Goal: Contribute content

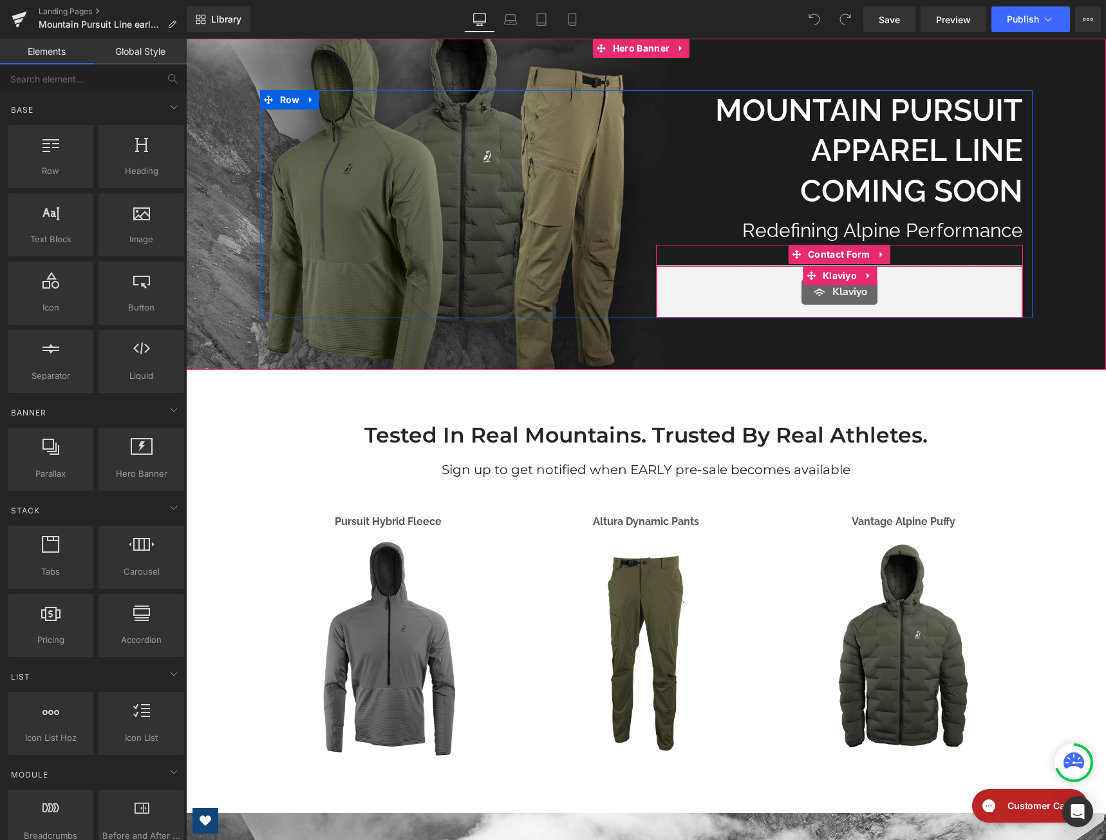
click at [855, 289] on span "Klaviyo" at bounding box center [850, 291] width 35 height 15
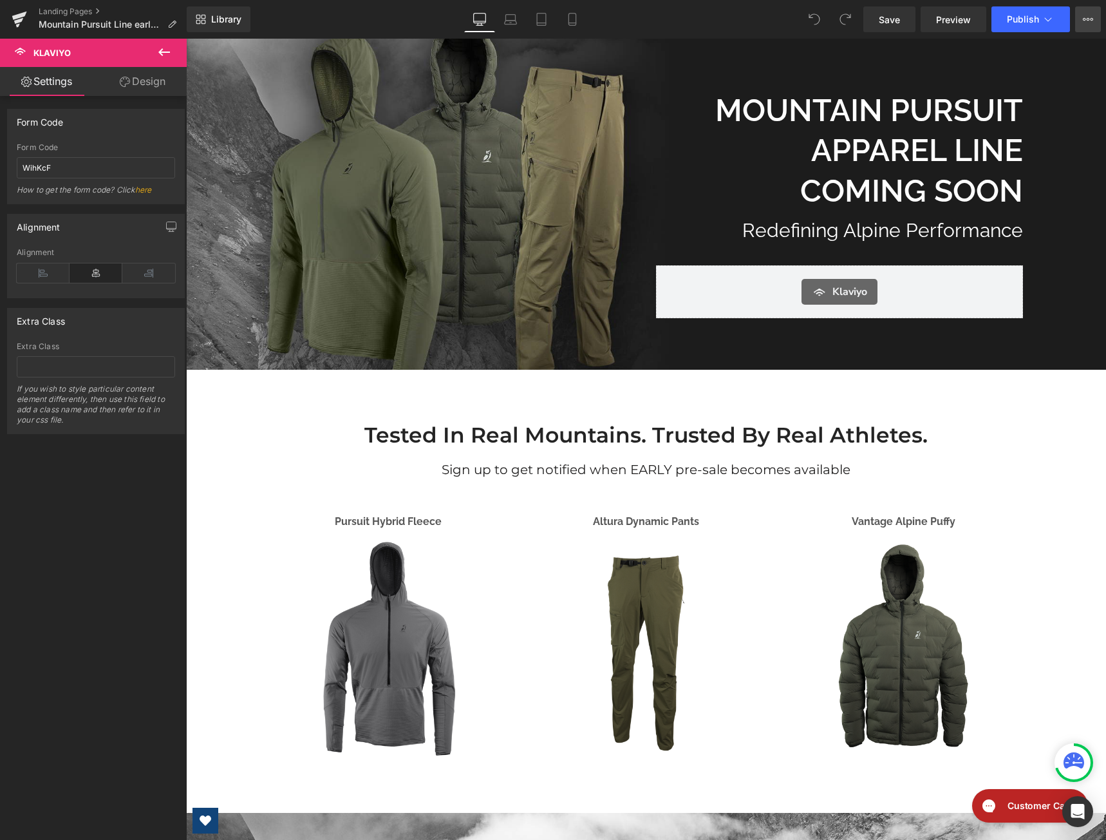
click at [1078, 19] on button "View Live Page View with current Template Save Template to Library Schedule Pub…" at bounding box center [1088, 19] width 26 height 26
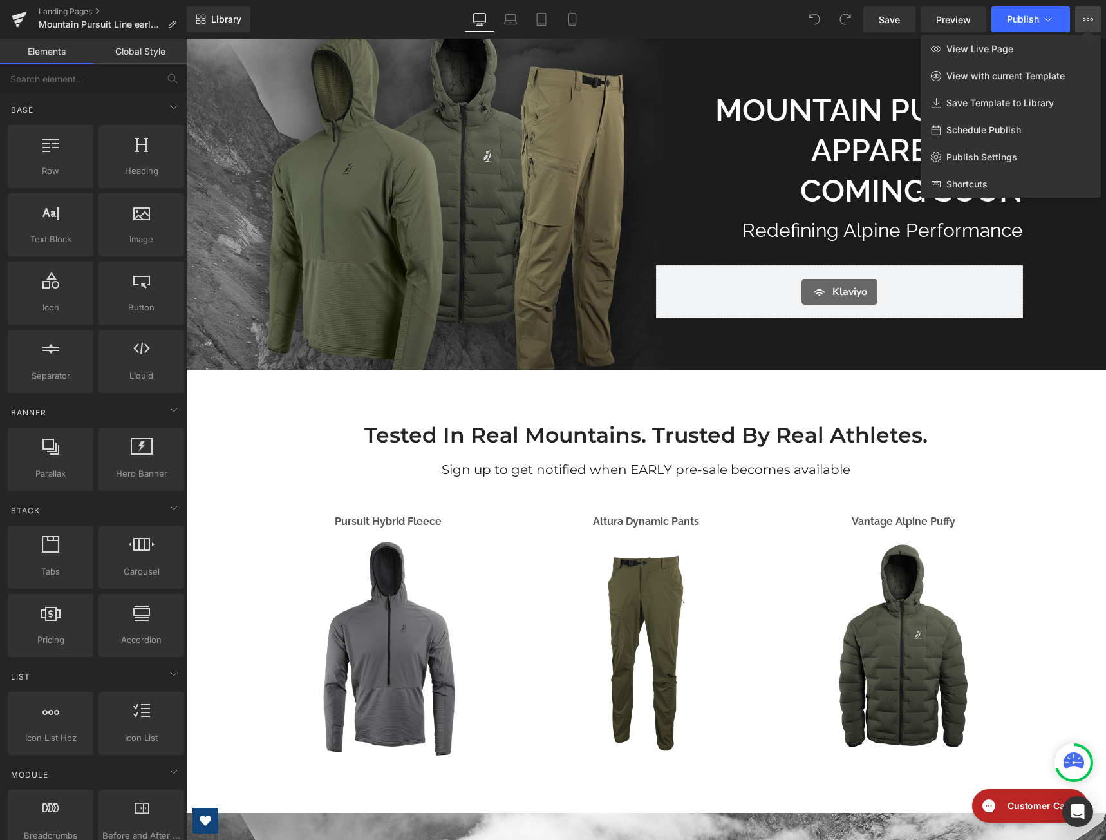
click at [710, 472] on div at bounding box center [646, 439] width 920 height 801
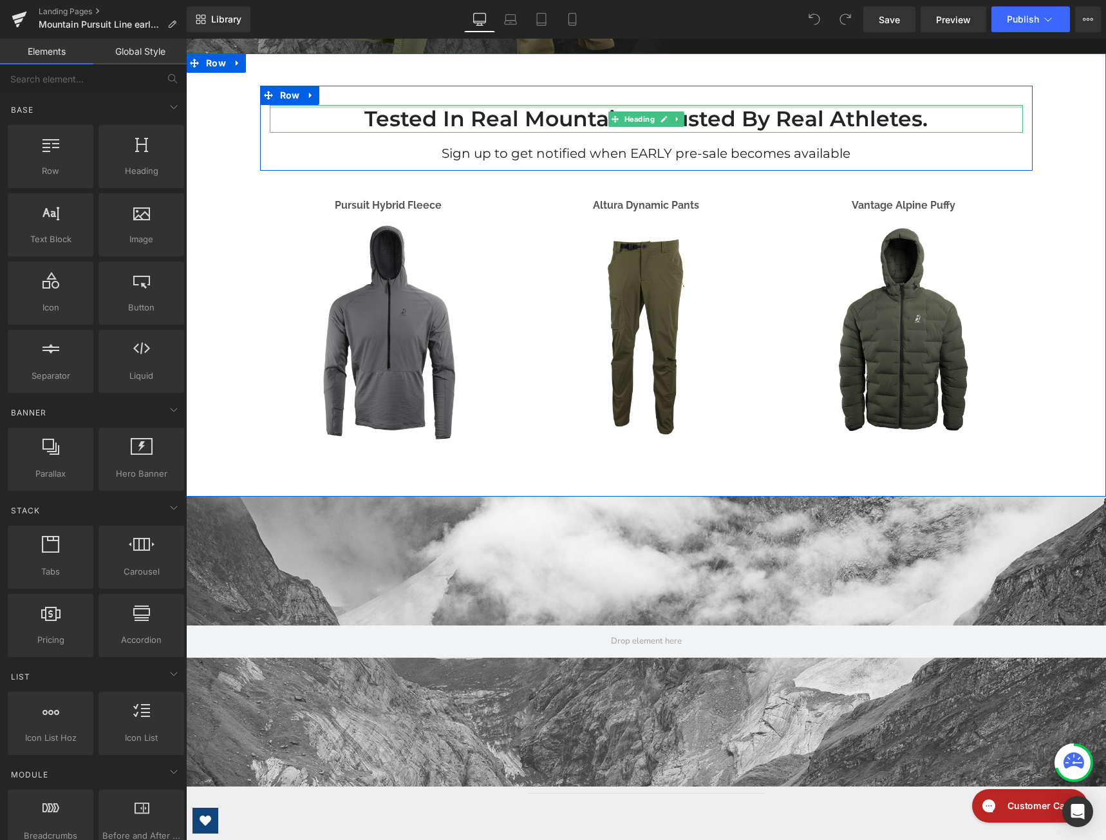
scroll to position [322, 0]
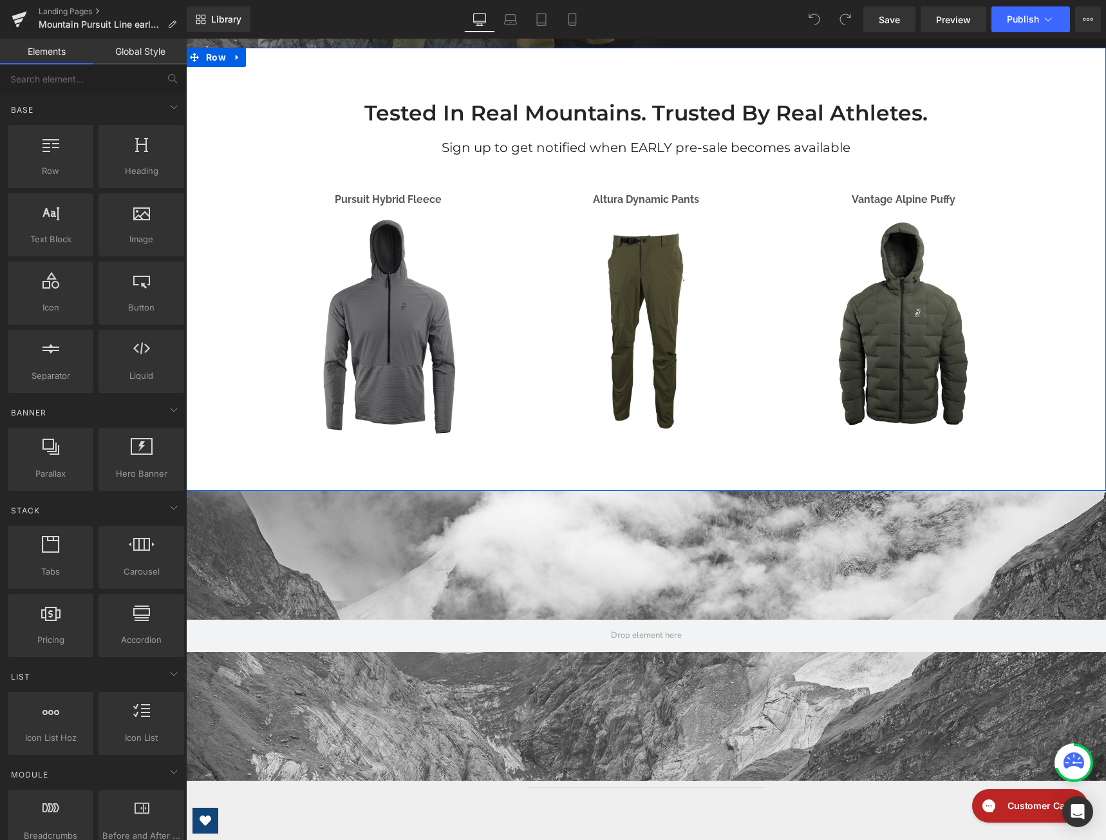
click at [672, 340] on img at bounding box center [646, 326] width 238 height 238
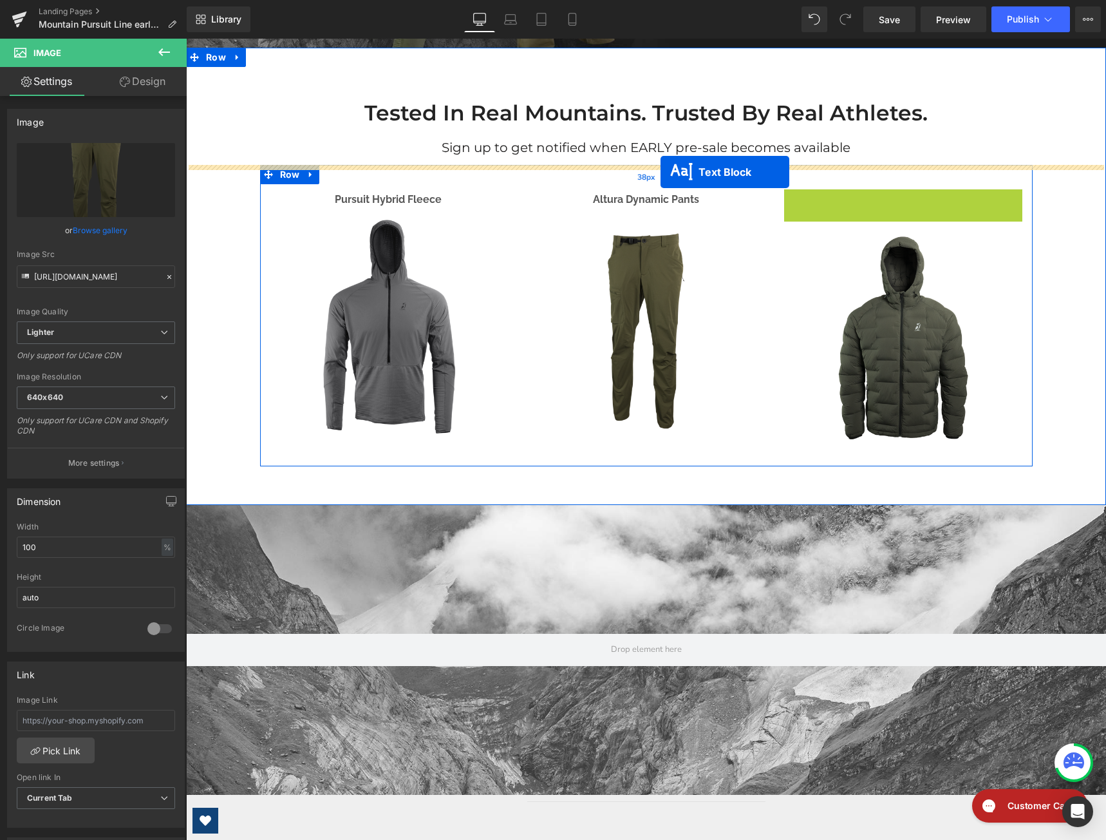
drag, startPoint x: 862, startPoint y: 200, endPoint x: 661, endPoint y: 172, distance: 203.5
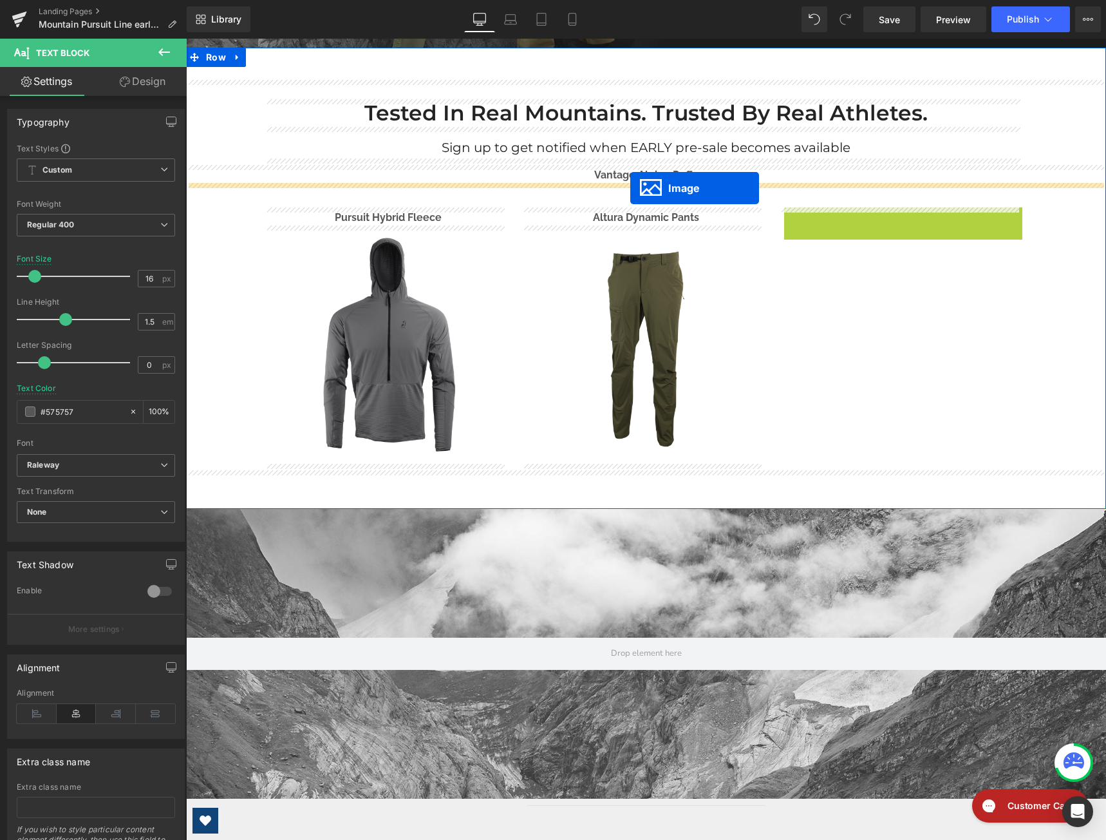
drag, startPoint x: 881, startPoint y: 326, endPoint x: 630, endPoint y: 188, distance: 285.9
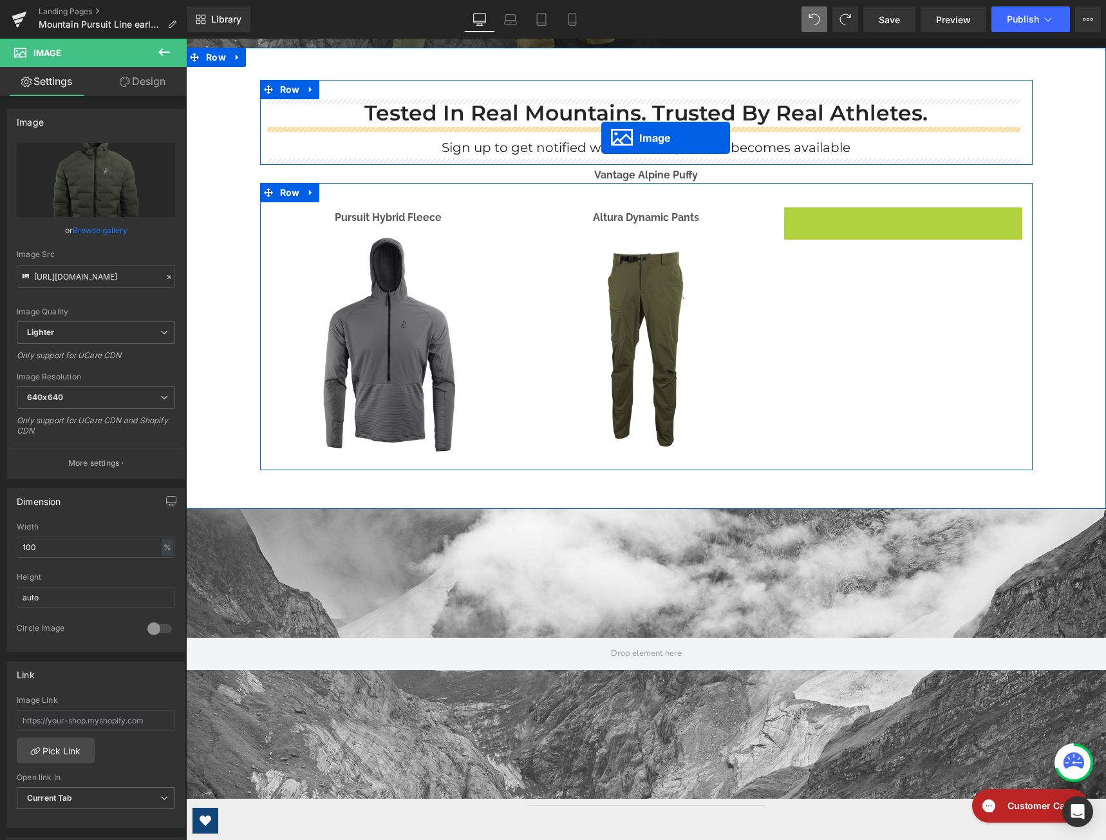
drag, startPoint x: 878, startPoint y: 326, endPoint x: 602, endPoint y: 138, distance: 334.7
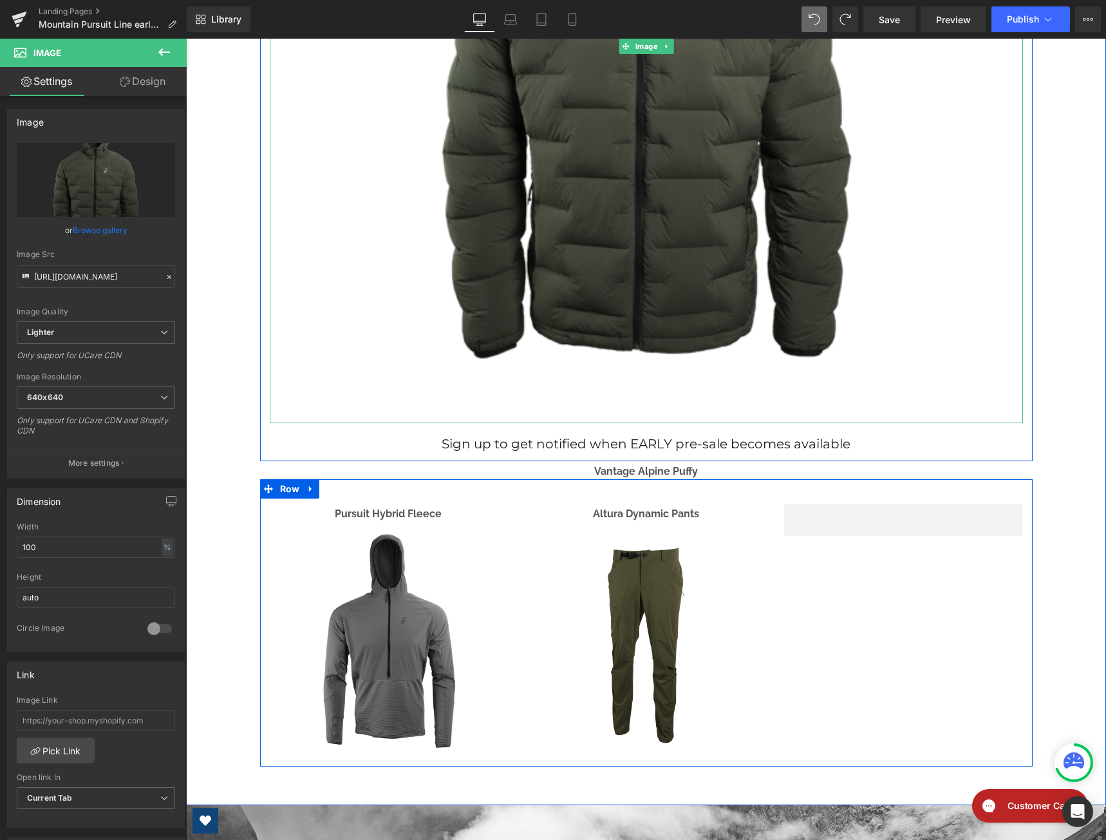
scroll to position [966, 0]
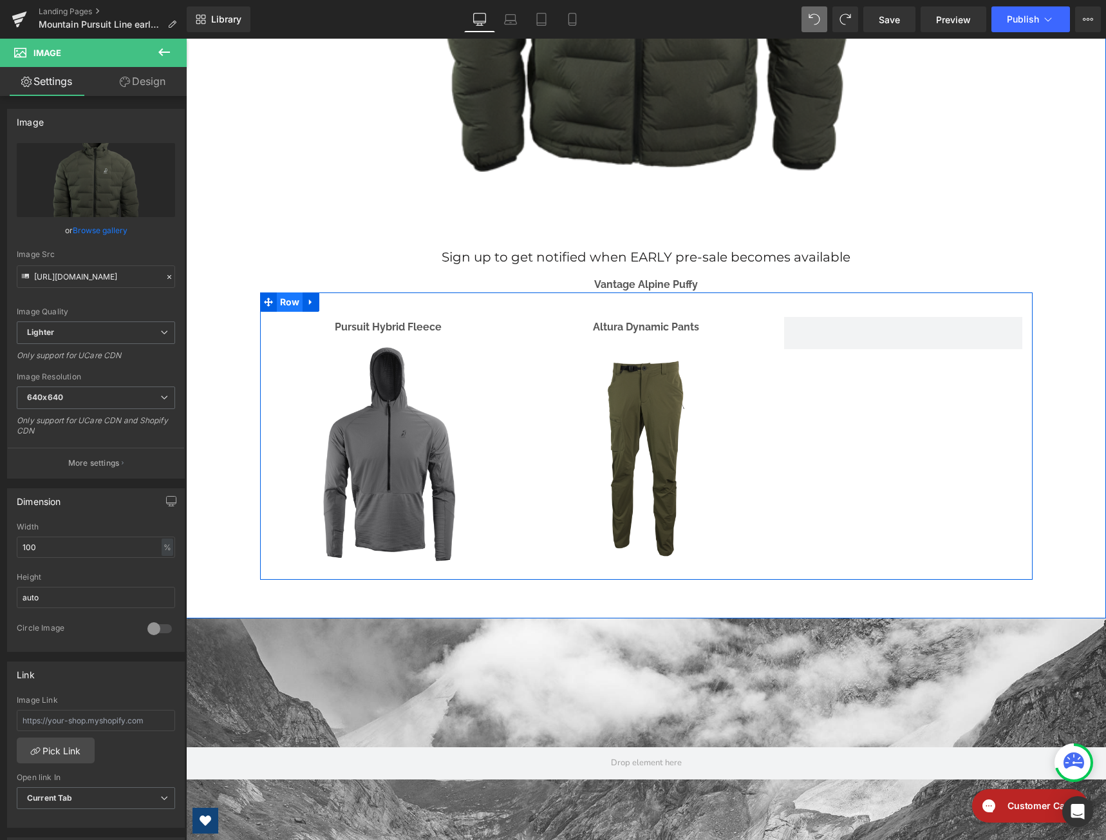
click at [291, 303] on span "Row" at bounding box center [290, 301] width 26 height 19
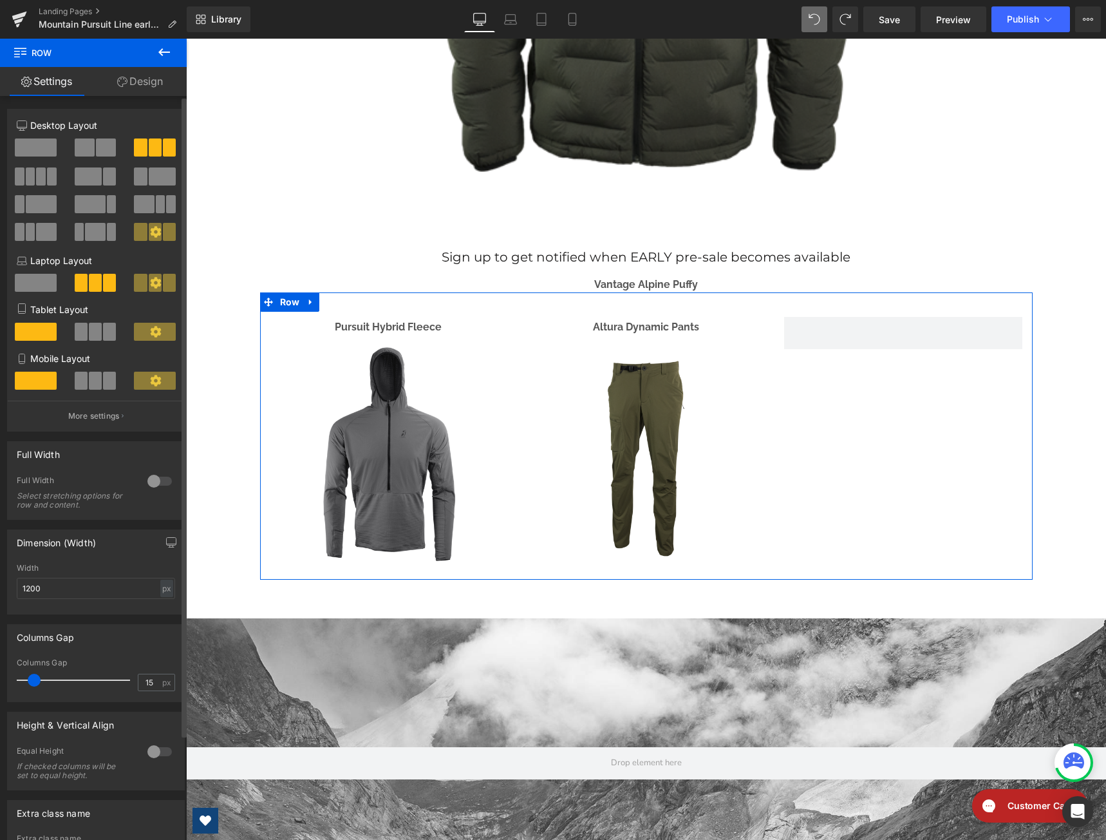
click at [47, 146] on span at bounding box center [36, 147] width 42 height 18
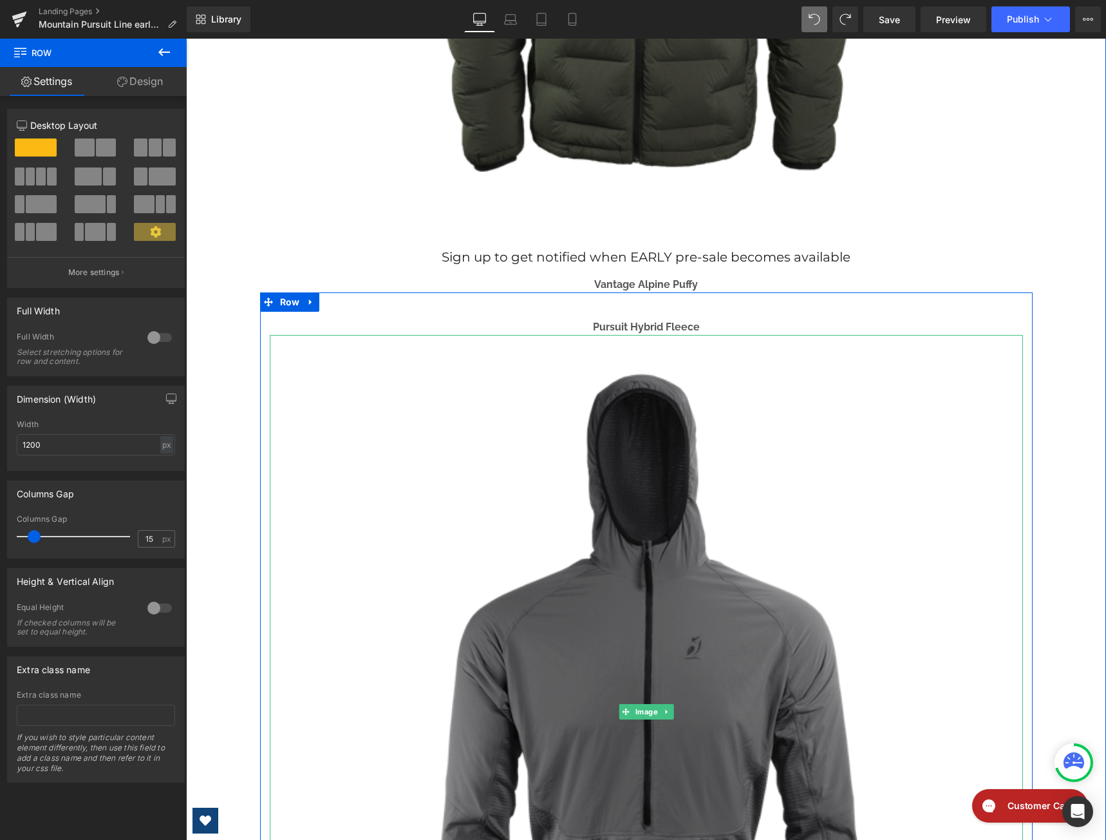
click at [629, 375] on img at bounding box center [646, 711] width 753 height 753
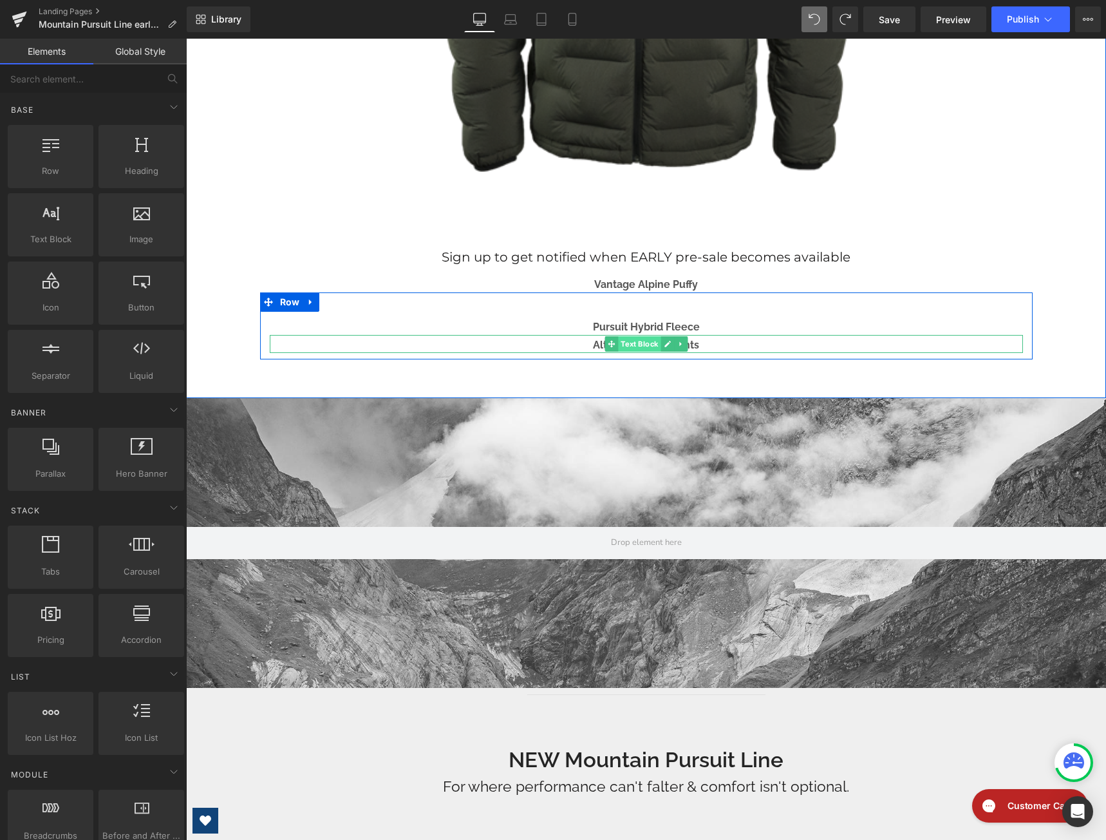
click at [623, 344] on span "Text Block" at bounding box center [639, 343] width 43 height 15
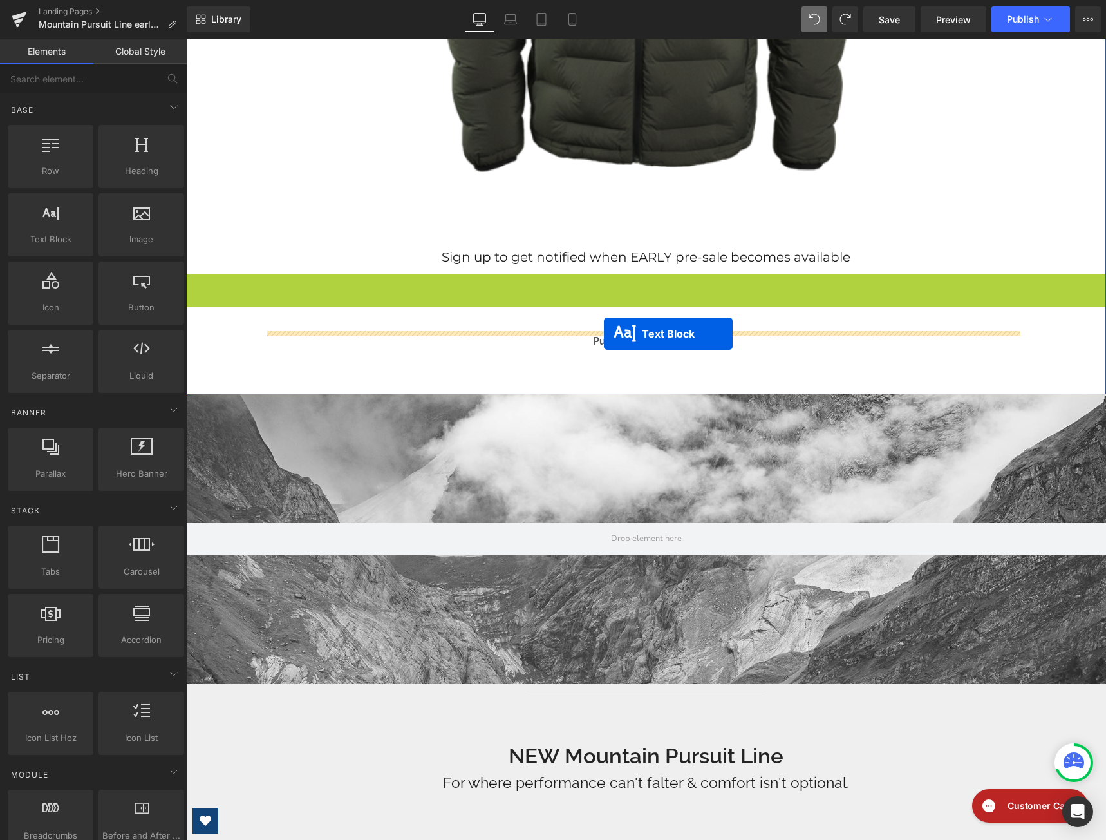
drag, startPoint x: 608, startPoint y: 281, endPoint x: 604, endPoint y: 334, distance: 52.9
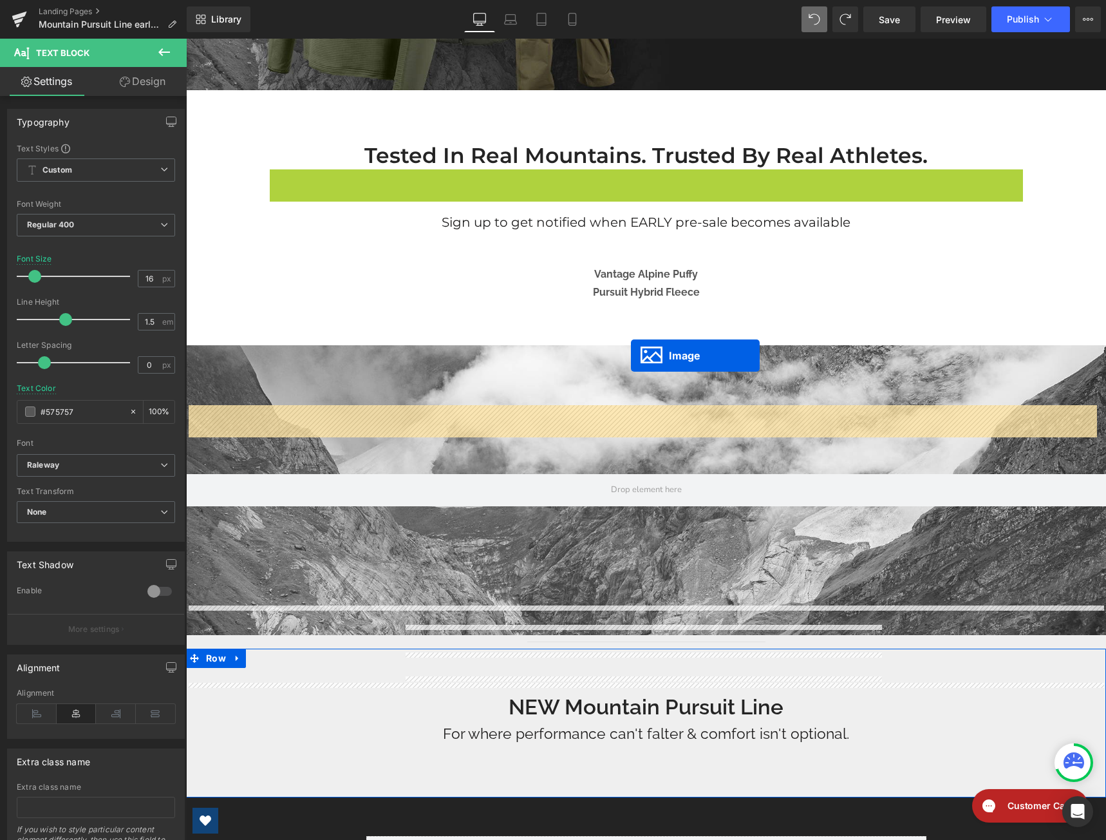
scroll to position [258, 0]
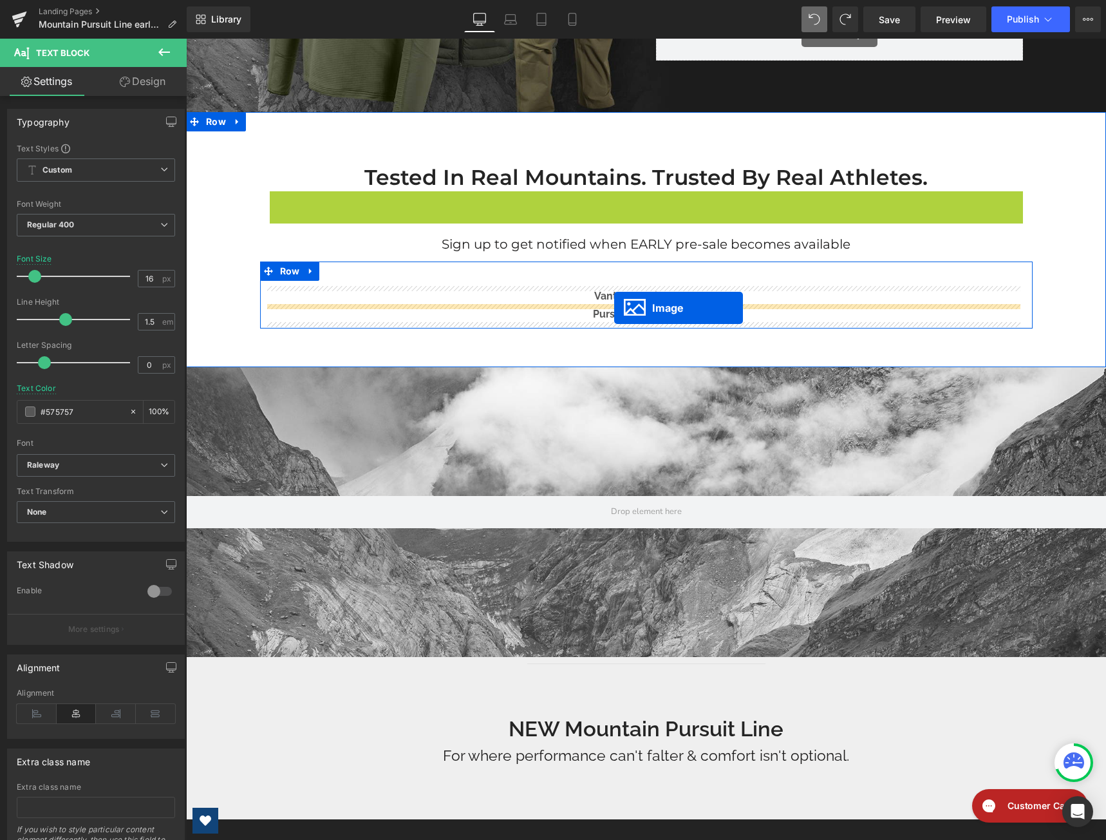
drag, startPoint x: 623, startPoint y: 436, endPoint x: 614, endPoint y: 308, distance: 128.4
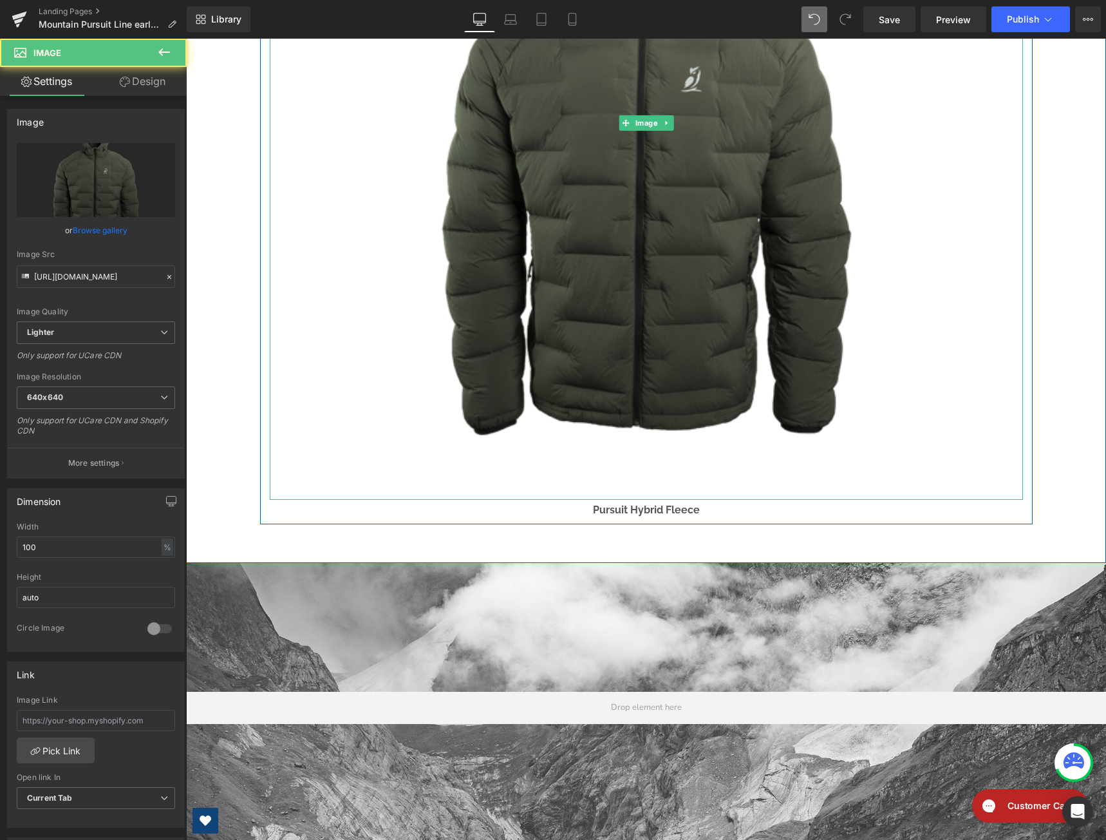
scroll to position [966, 0]
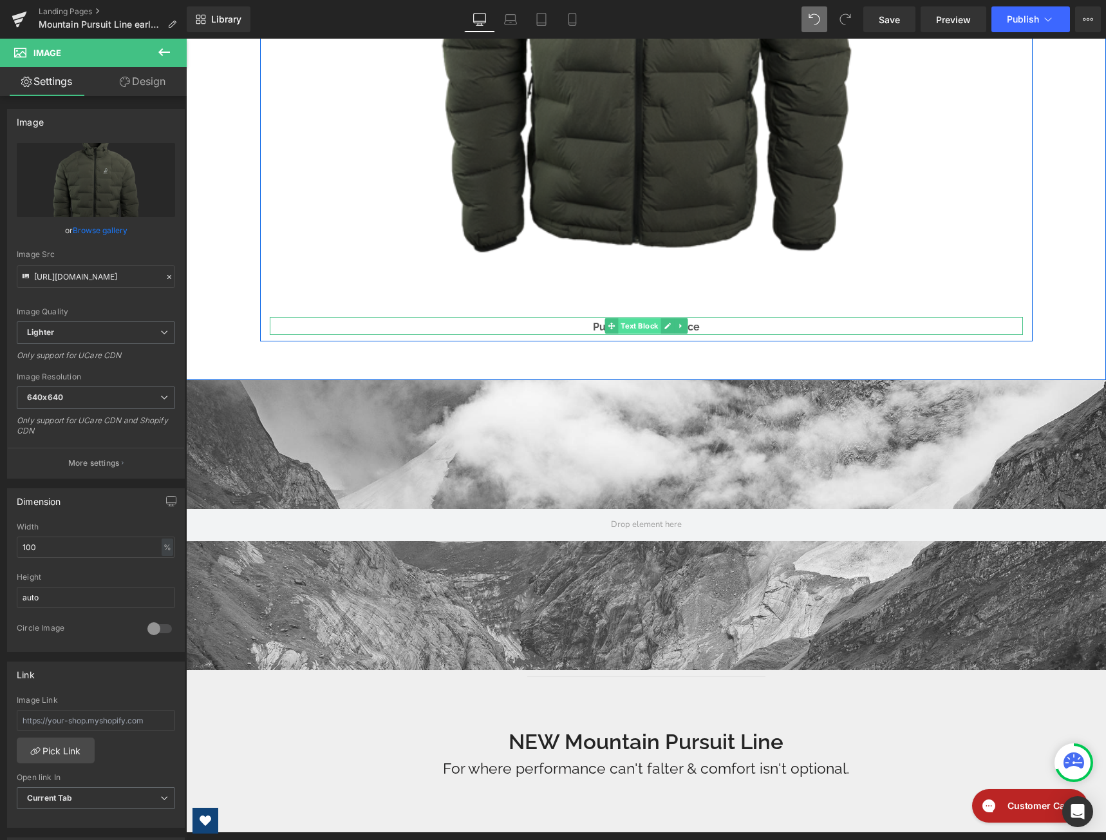
click at [647, 325] on span "Text Block" at bounding box center [639, 325] width 43 height 15
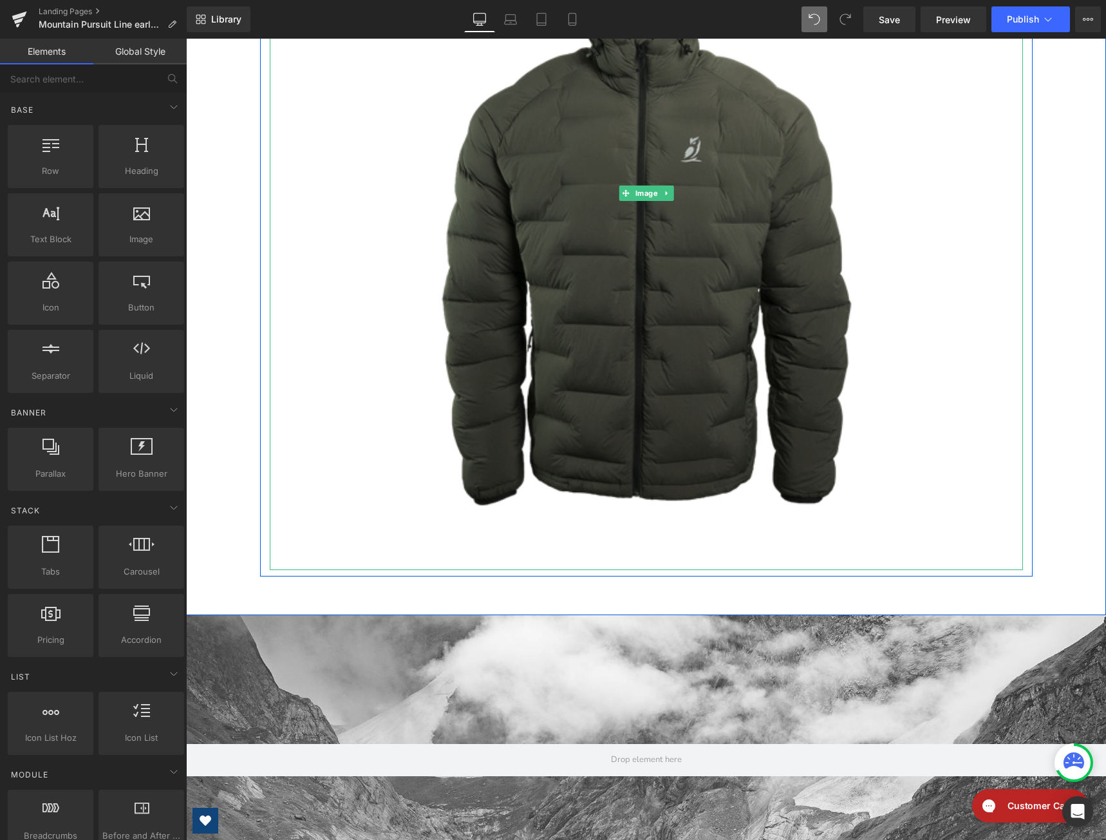
scroll to position [708, 0]
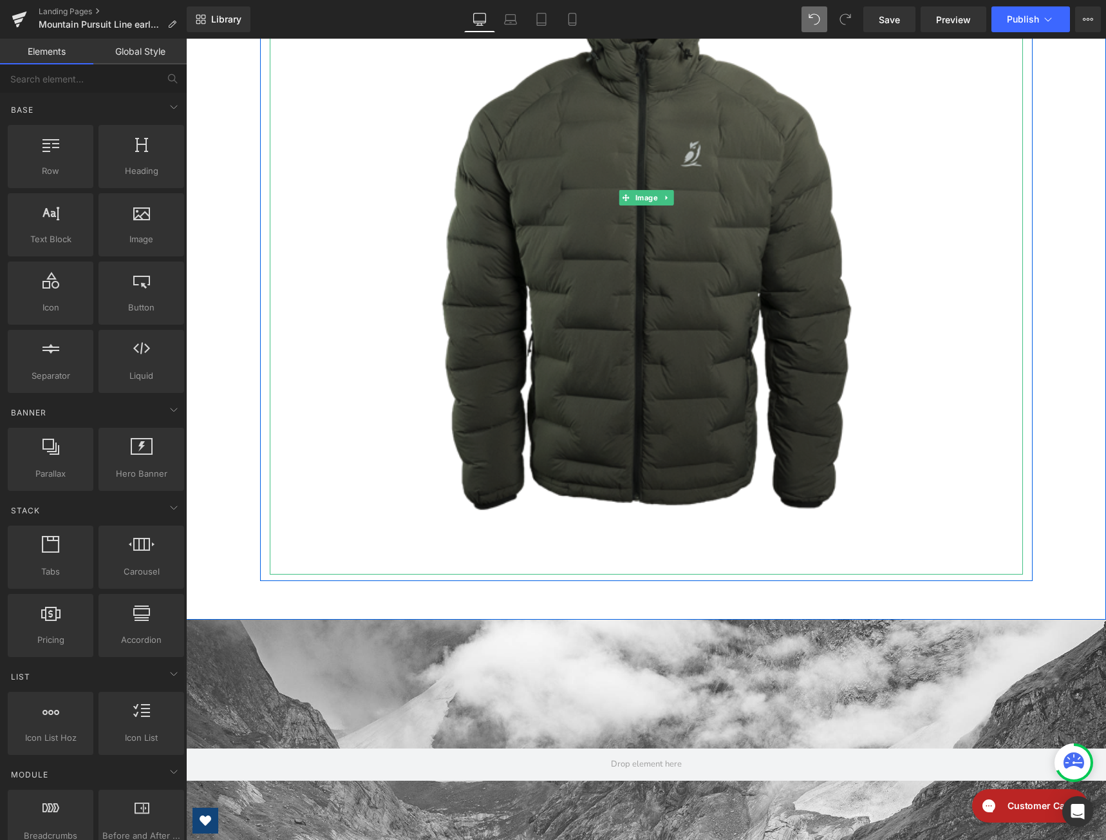
click at [679, 284] on img at bounding box center [646, 197] width 753 height 753
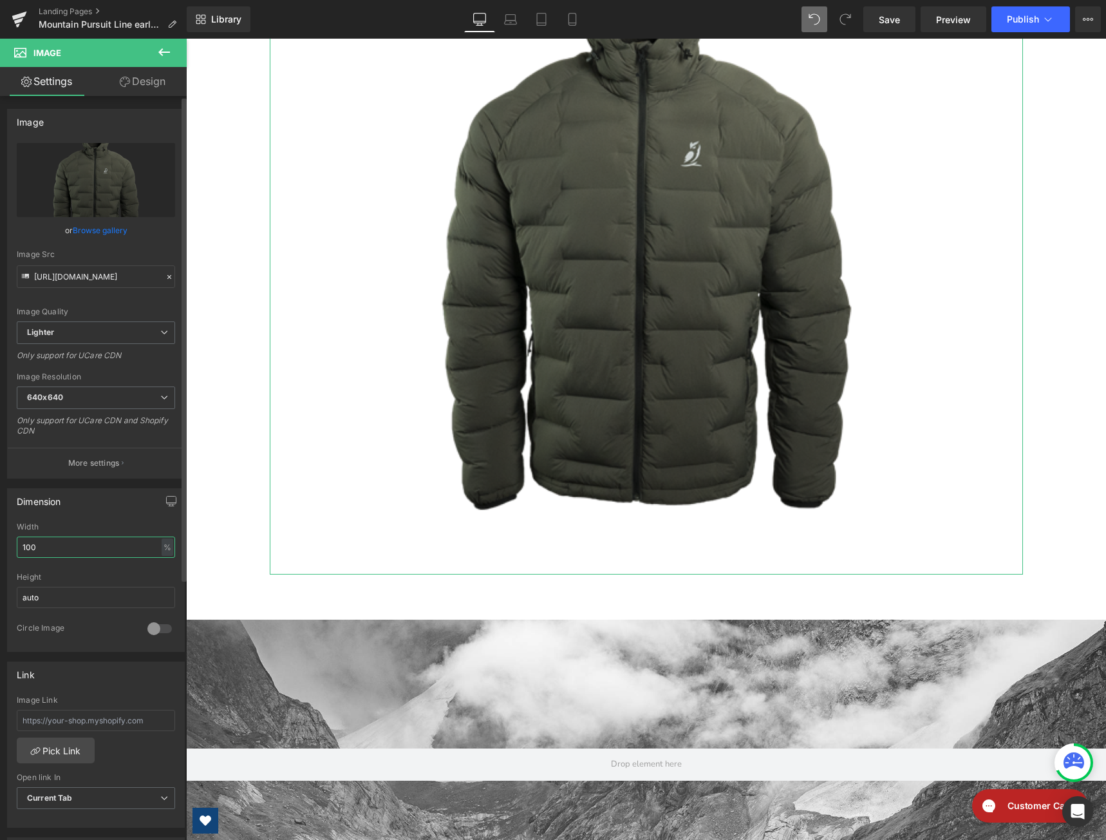
click at [144, 542] on input "100" at bounding box center [96, 546] width 158 height 21
click at [162, 548] on div "%" at bounding box center [168, 546] width 12 height 17
click at [160, 589] on li "px" at bounding box center [166, 585] width 16 height 19
drag, startPoint x: 52, startPoint y: 549, endPoint x: 8, endPoint y: 550, distance: 43.2
click at [8, 550] on div "1170px Width 1170 px % px auto Height auto 0 Circle Image" at bounding box center [96, 586] width 176 height 129
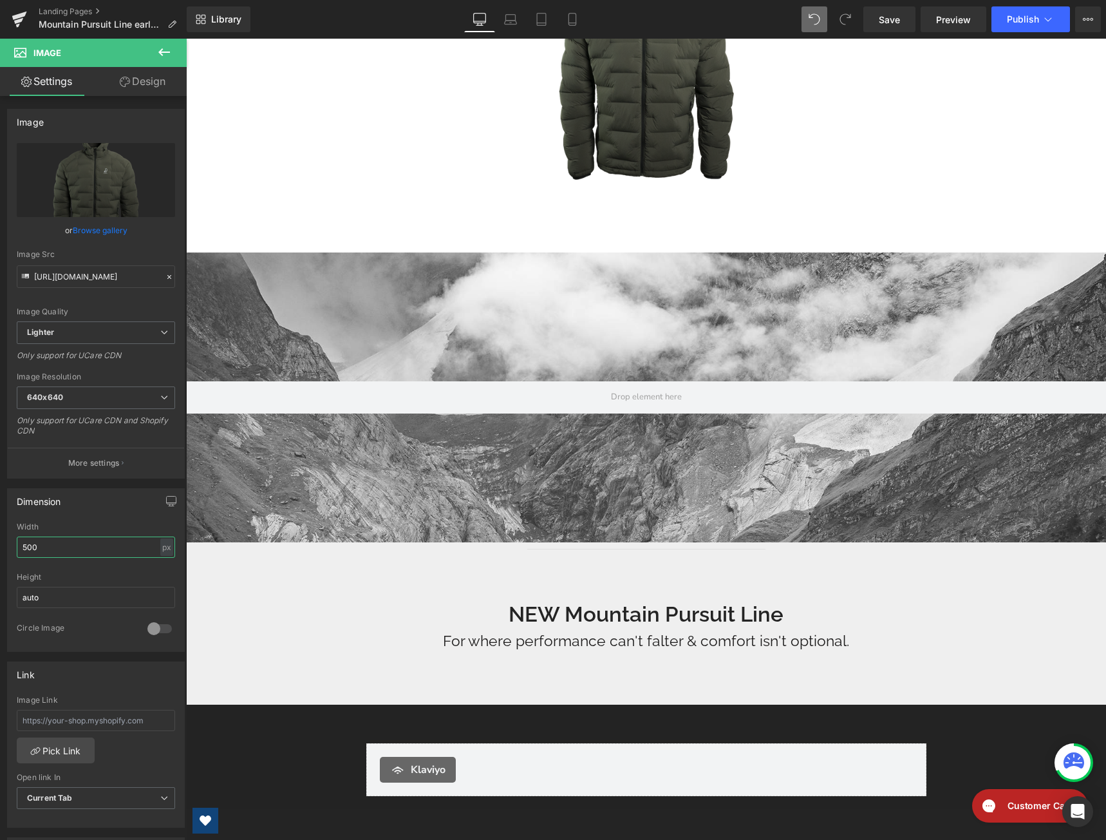
type input "500"
click at [869, 200] on div at bounding box center [646, 46] width 753 height 322
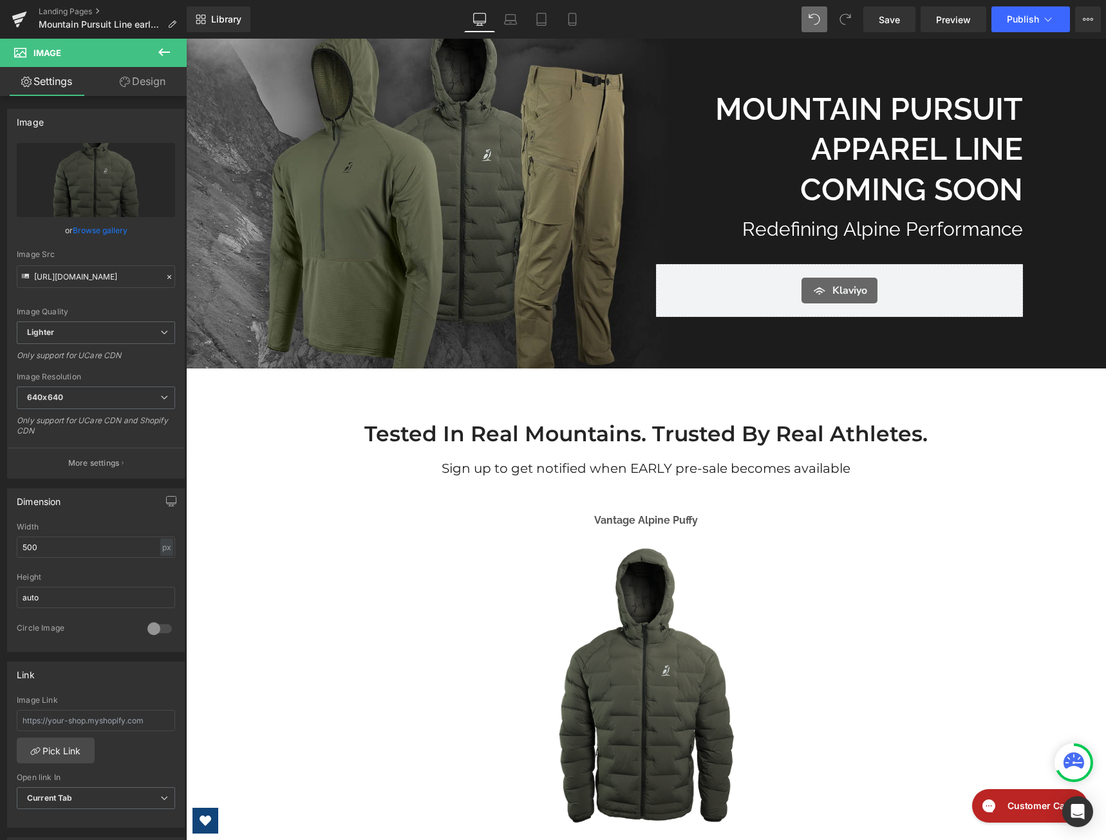
scroll to position [0, 0]
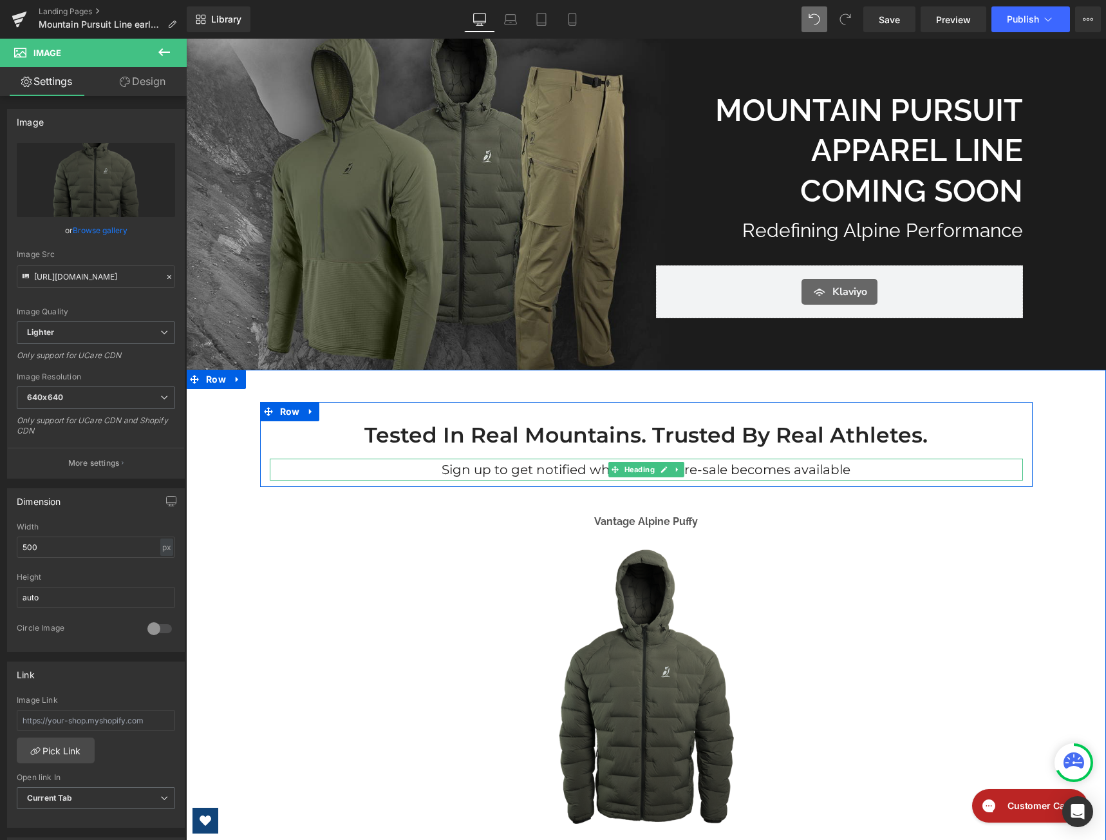
click at [802, 473] on h1 "Sign up to get notified when EARLY pre-sale becomes available" at bounding box center [646, 470] width 753 height 22
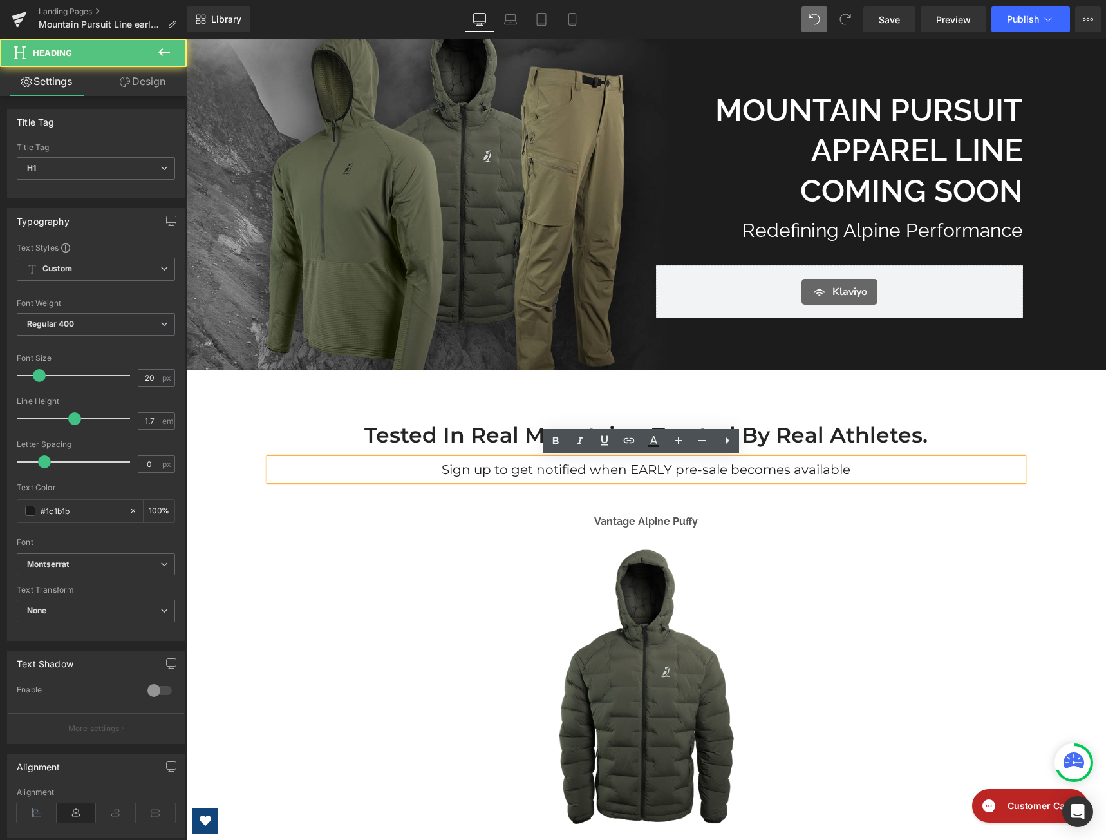
click at [862, 472] on h1 "Sign up to get notified when EARLY pre-sale becomes available" at bounding box center [646, 470] width 753 height 22
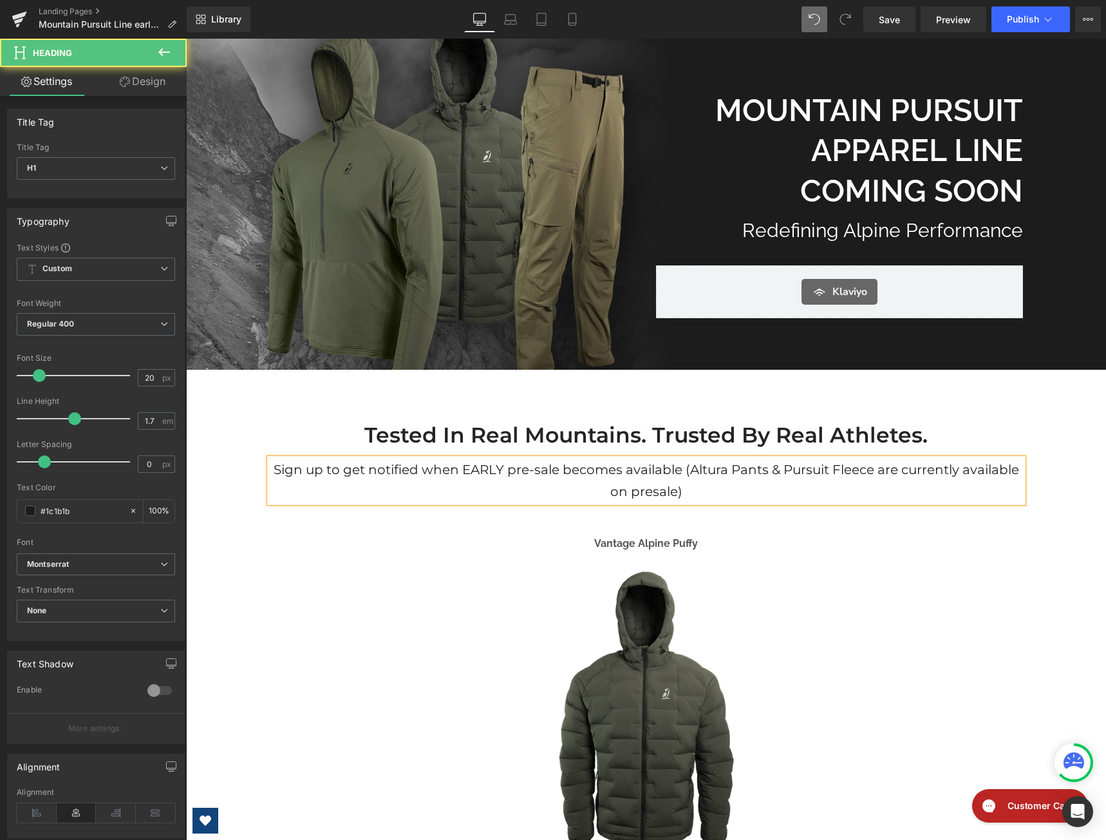
click at [677, 473] on h1 "Sign up to get notified when EARLY pre-sale becomes available (Altura Pants & P…" at bounding box center [646, 481] width 753 height 44
click at [873, 477] on h1 "Sign up to get notified when EARLY pre-sale becomes available for the Vantage A…" at bounding box center [646, 481] width 753 height 44
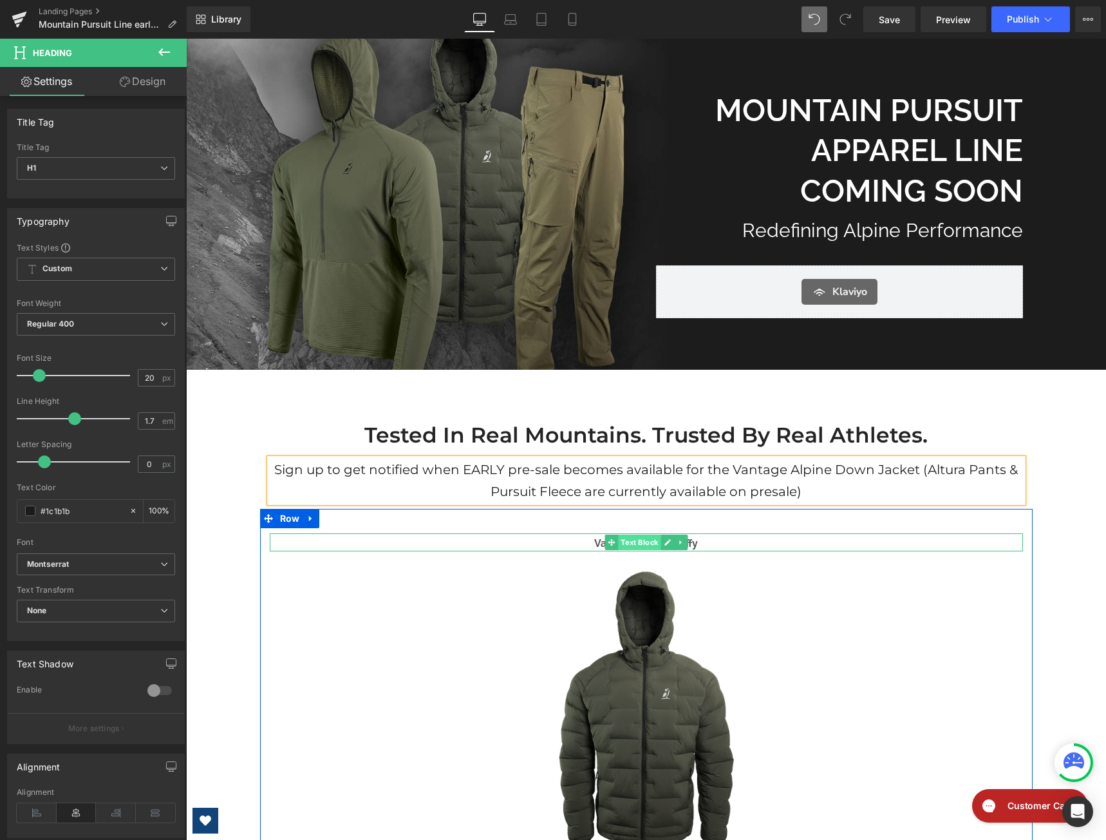
click at [644, 540] on span "Text Block" at bounding box center [639, 542] width 43 height 15
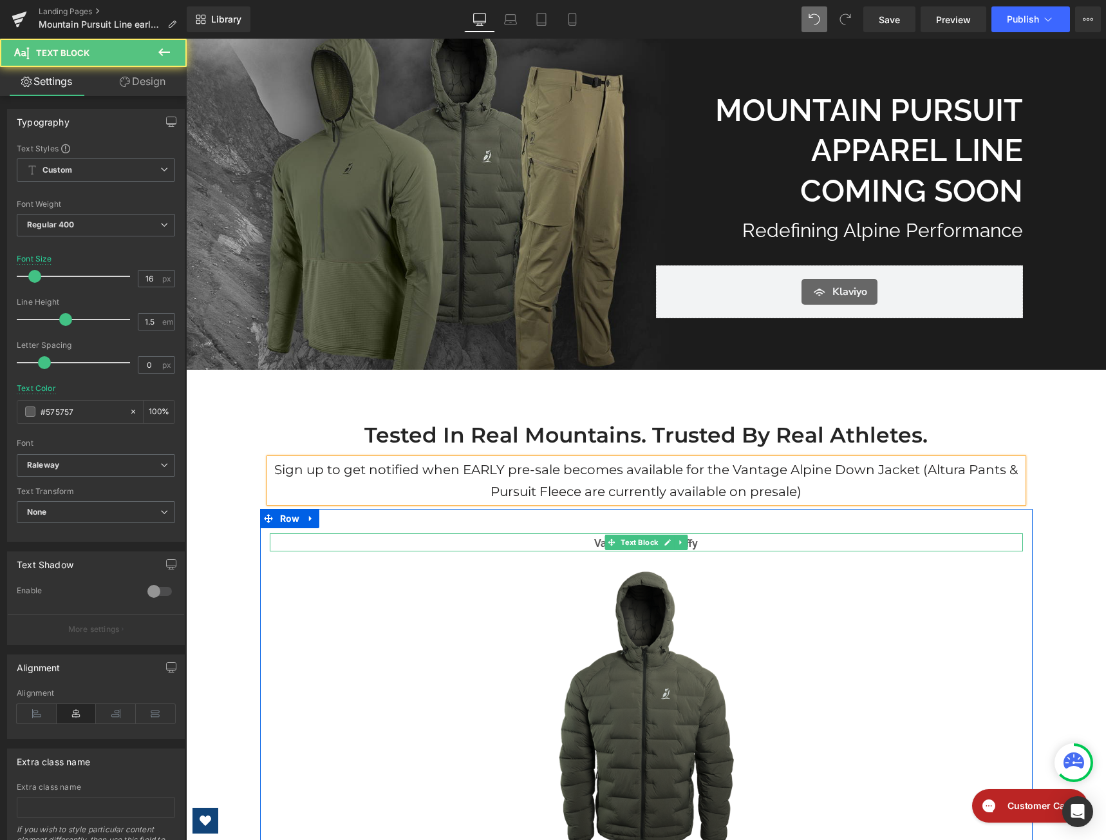
click at [693, 542] on p "Vantage Alpine Puffy" at bounding box center [646, 543] width 753 height 15
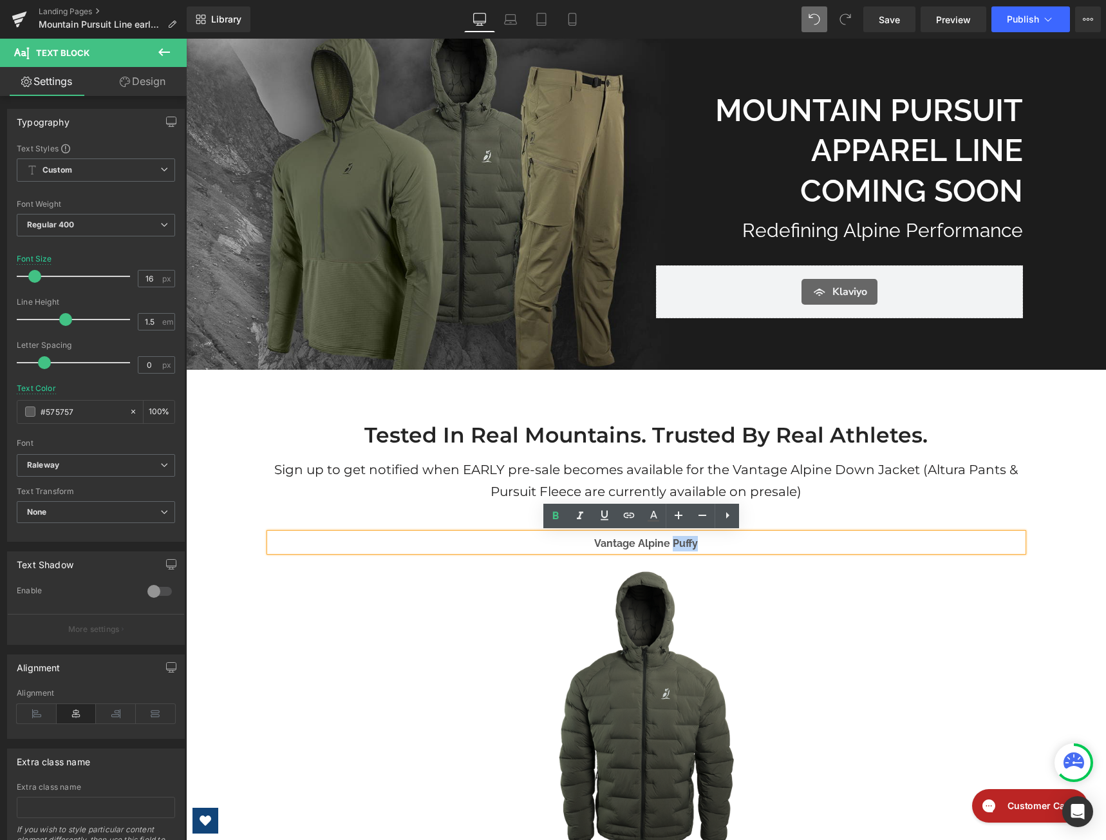
drag, startPoint x: 693, startPoint y: 542, endPoint x: 670, endPoint y: 547, distance: 23.1
click at [670, 547] on p "Vantage Alpine Puffy" at bounding box center [646, 543] width 753 height 15
click at [1023, 23] on span "Publish" at bounding box center [1023, 19] width 32 height 10
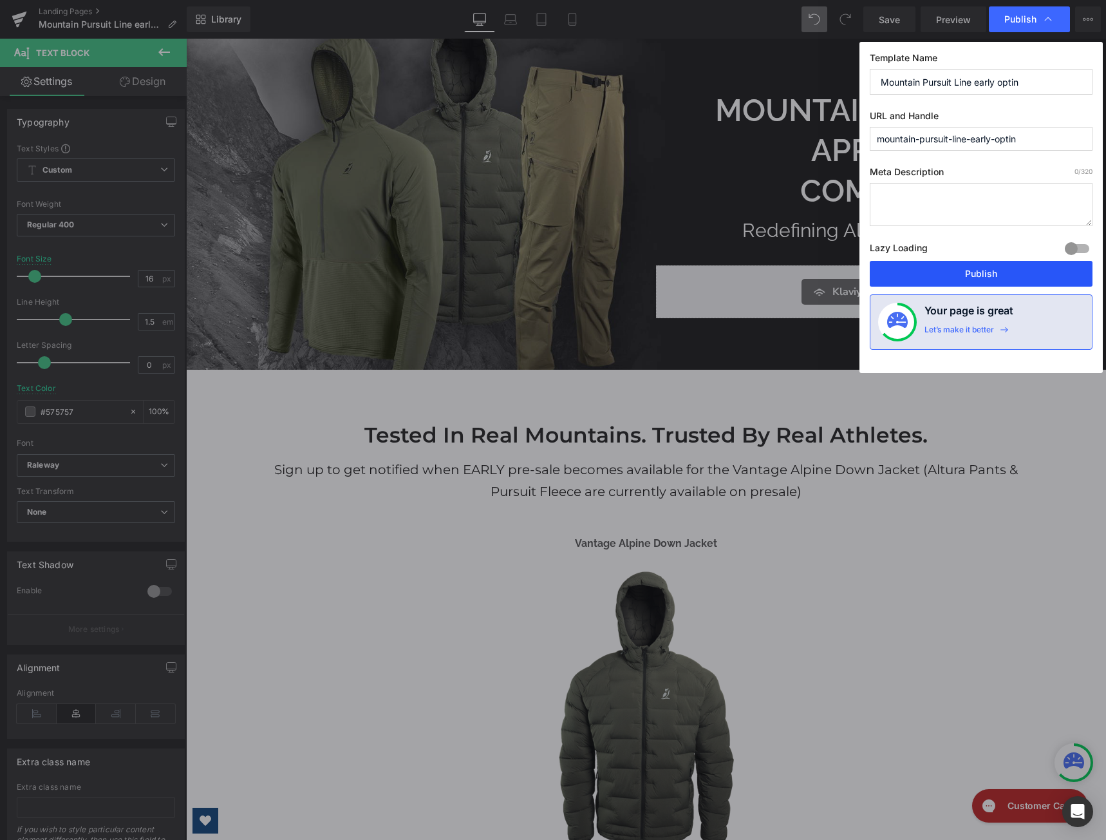
click at [967, 273] on button "Publish" at bounding box center [981, 274] width 223 height 26
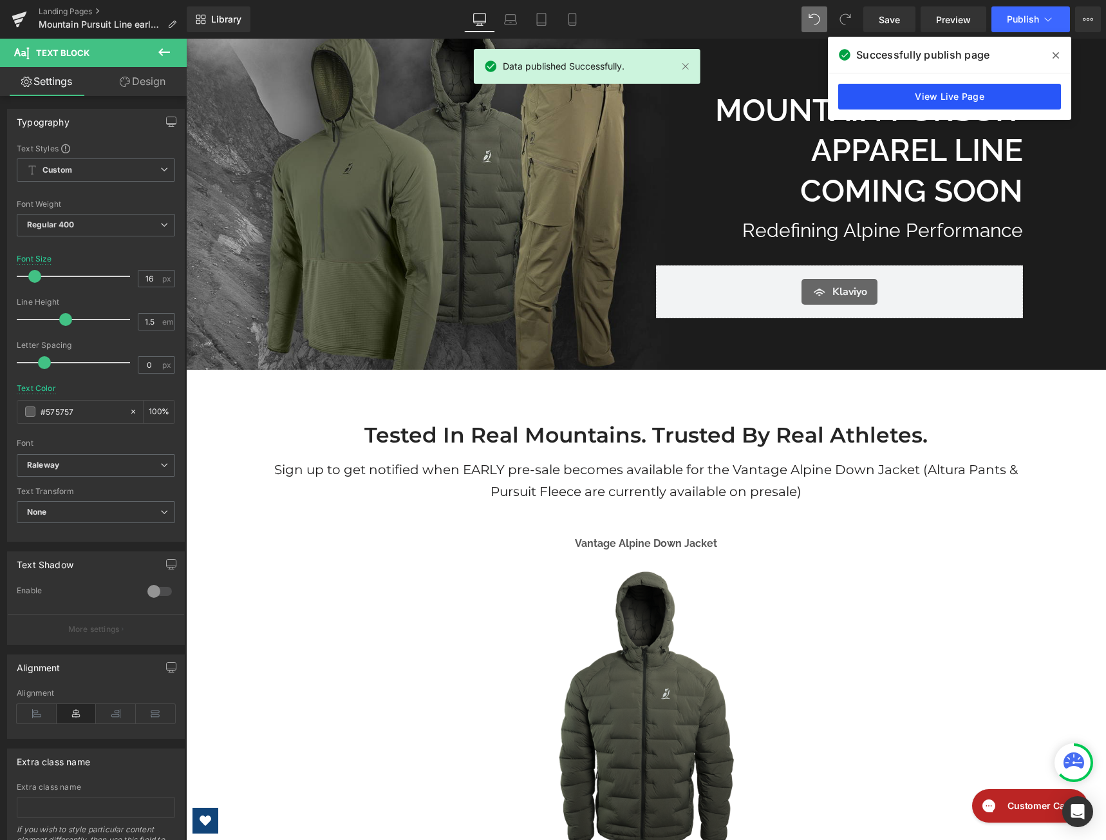
click at [958, 97] on link "View Live Page" at bounding box center [949, 97] width 223 height 26
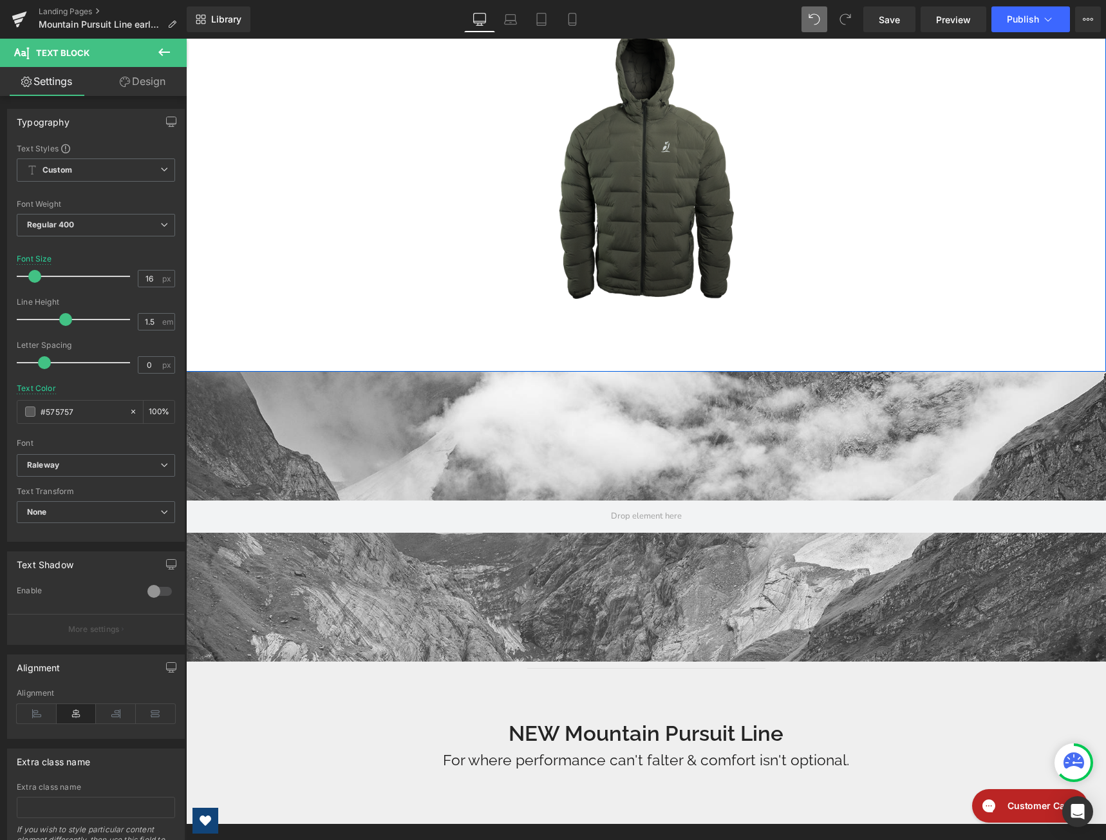
scroll to position [773, 0]
